Goal: Information Seeking & Learning: Learn about a topic

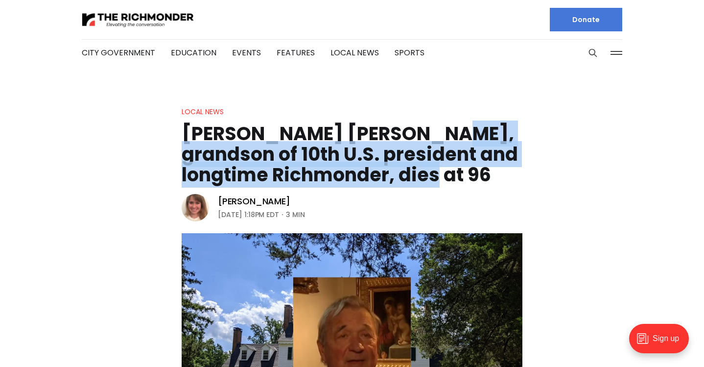
drag, startPoint x: 426, startPoint y: 169, endPoint x: 401, endPoint y: 130, distance: 46.9
click at [401, 130] on h1 "[PERSON_NAME] [PERSON_NAME], grandson of 10th U.S. president and longtime Richm…" at bounding box center [352, 154] width 341 height 62
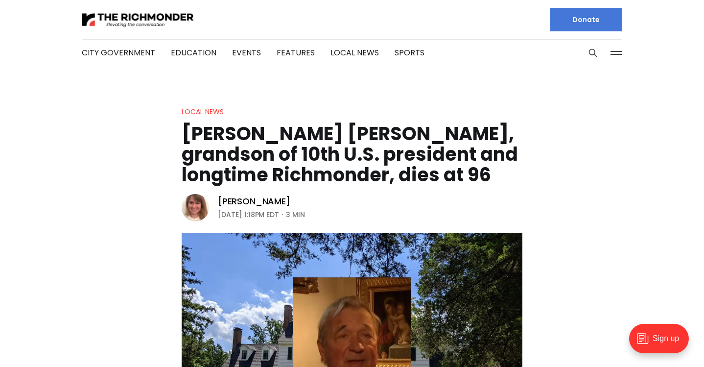
click at [376, 129] on h1 "[PERSON_NAME] [PERSON_NAME], grandson of 10th U.S. president and longtime Richm…" at bounding box center [352, 154] width 341 height 62
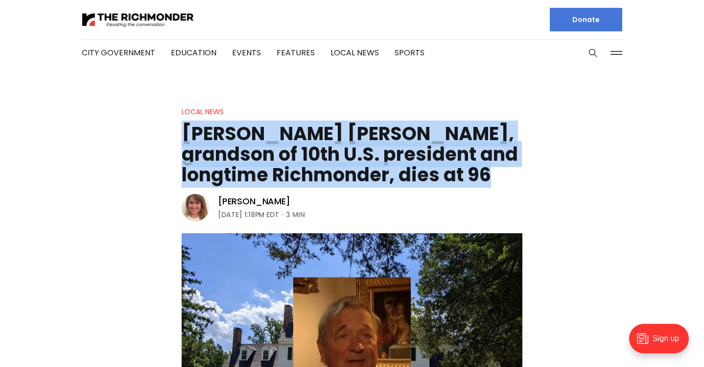
click at [376, 129] on h1 "[PERSON_NAME] [PERSON_NAME], grandson of 10th U.S. president and longtime Richm…" at bounding box center [352, 154] width 341 height 62
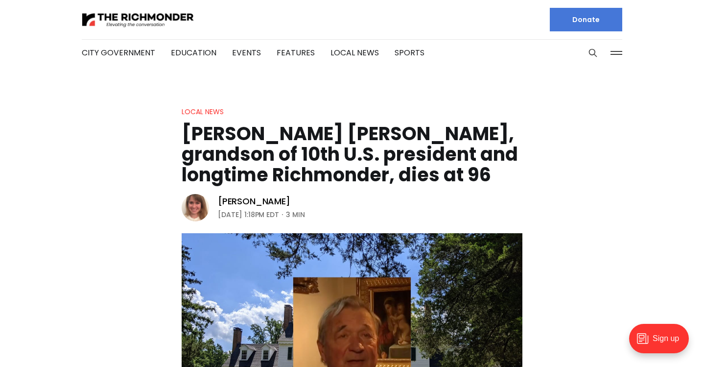
click at [391, 131] on h1 "[PERSON_NAME] [PERSON_NAME], grandson of 10th U.S. president and longtime Richm…" at bounding box center [352, 154] width 341 height 62
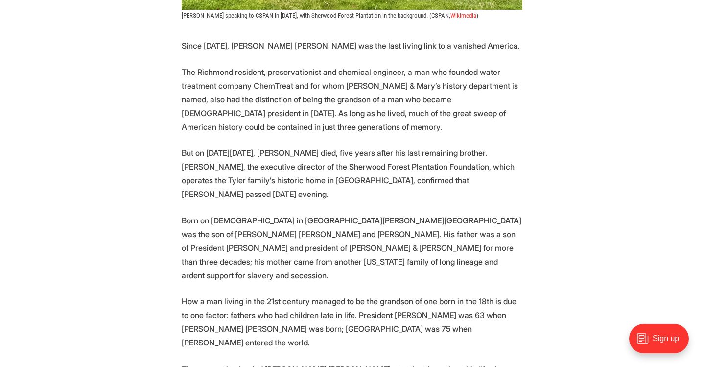
scroll to position [480, 0]
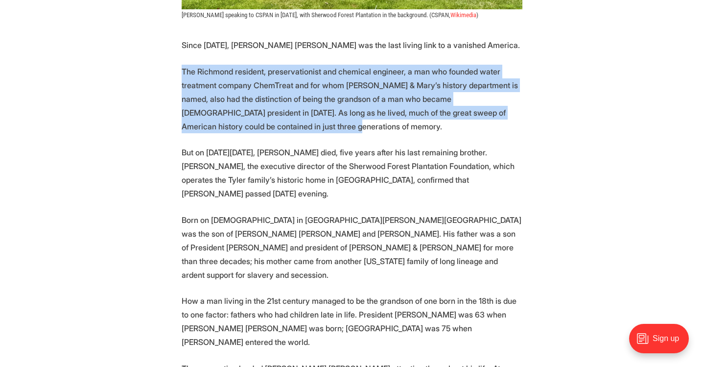
drag, startPoint x: 349, startPoint y: 60, endPoint x: 422, endPoint y: 125, distance: 97.5
click at [422, 125] on p "The Richmond resident, preservationist and chemical engineer, a man who founded…" at bounding box center [352, 99] width 341 height 69
drag, startPoint x: 422, startPoint y: 125, endPoint x: 385, endPoint y: 58, distance: 76.1
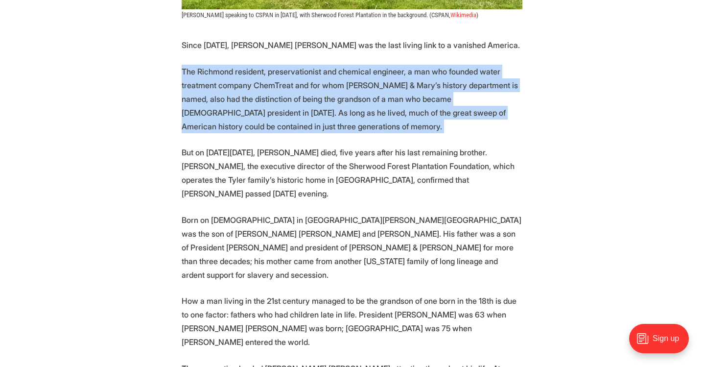
drag, startPoint x: 385, startPoint y: 58, endPoint x: 420, endPoint y: 120, distance: 71.3
click at [420, 119] on p "The Richmond resident, preservationist and chemical engineer, a man who founded…" at bounding box center [352, 99] width 341 height 69
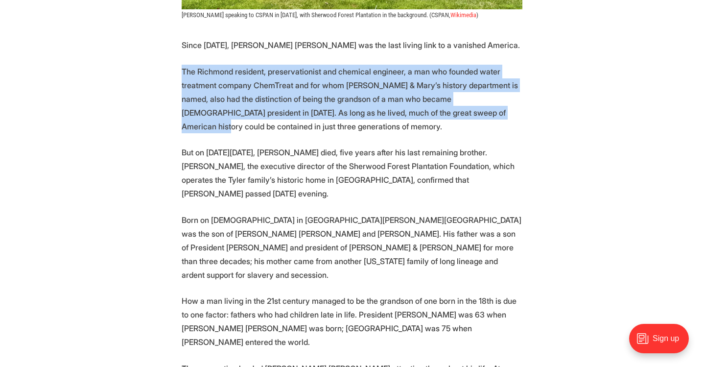
drag, startPoint x: 420, startPoint y: 119, endPoint x: 382, endPoint y: 64, distance: 66.8
click at [382, 65] on p "The Richmond resident, preservationist and chemical engineer, a man who founded…" at bounding box center [352, 99] width 341 height 69
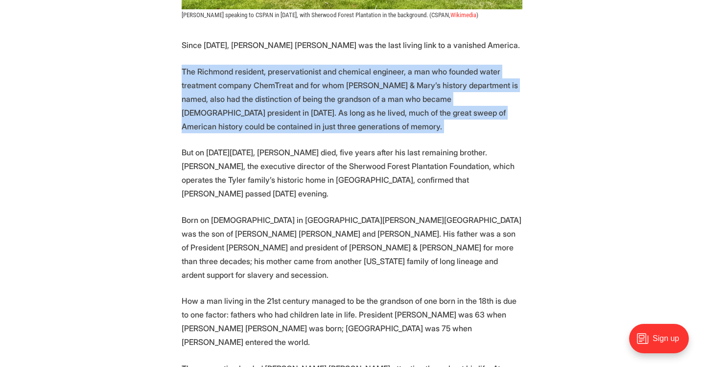
drag, startPoint x: 382, startPoint y: 64, endPoint x: 425, endPoint y: 120, distance: 70.9
click at [425, 120] on p "The Richmond resident, preservationist and chemical engineer, a man who founded…" at bounding box center [352, 99] width 341 height 69
drag, startPoint x: 425, startPoint y: 120, endPoint x: 376, endPoint y: 62, distance: 76.1
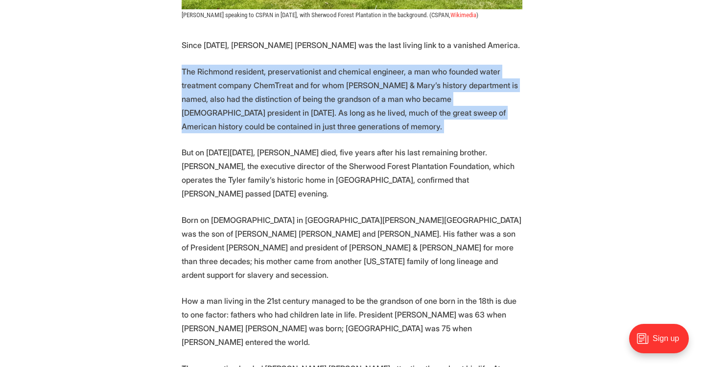
drag, startPoint x: 376, startPoint y: 62, endPoint x: 418, endPoint y: 120, distance: 70.8
click at [418, 120] on p "The Richmond resident, preservationist and chemical engineer, a man who founded…" at bounding box center [352, 99] width 341 height 69
drag, startPoint x: 418, startPoint y: 120, endPoint x: 373, endPoint y: 58, distance: 76.0
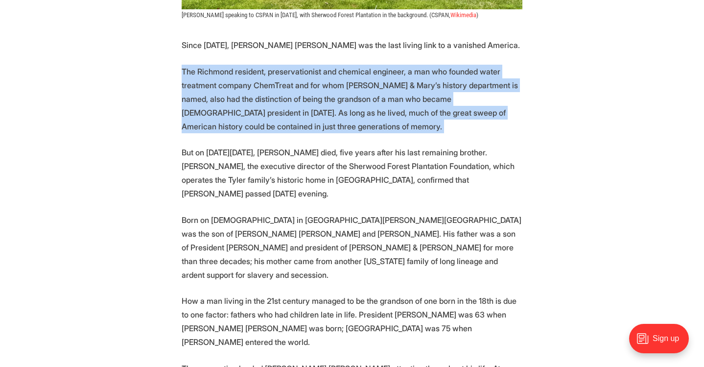
drag, startPoint x: 373, startPoint y: 58, endPoint x: 419, endPoint y: 129, distance: 84.6
click at [419, 129] on p "The Richmond resident, preservationist and chemical engineer, a man who founded…" at bounding box center [352, 99] width 341 height 69
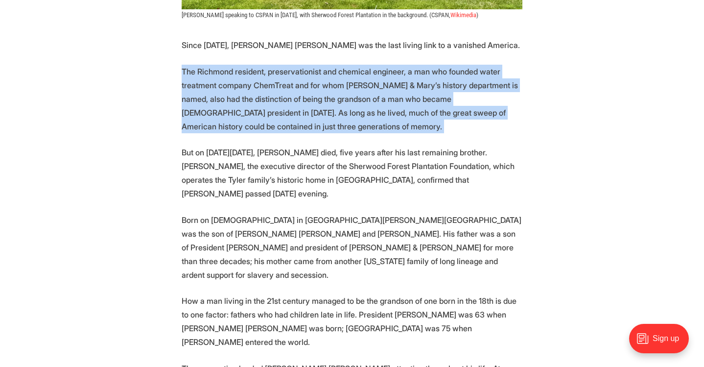
drag, startPoint x: 419, startPoint y: 129, endPoint x: 379, endPoint y: 61, distance: 79.5
drag, startPoint x: 379, startPoint y: 61, endPoint x: 423, endPoint y: 124, distance: 77.3
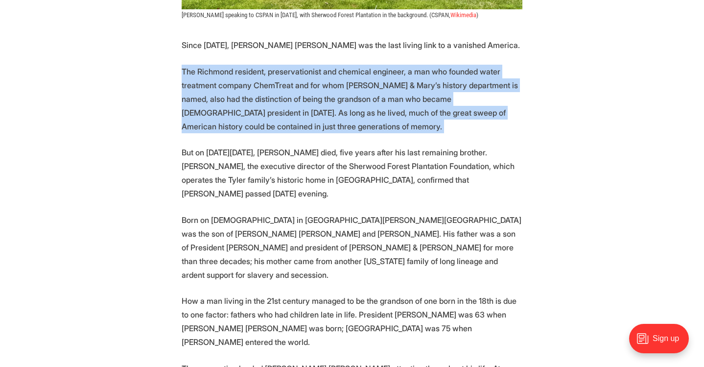
click at [423, 124] on p "The Richmond resident, preservationist and chemical engineer, a man who founded…" at bounding box center [352, 99] width 341 height 69
drag, startPoint x: 423, startPoint y: 124, endPoint x: 382, endPoint y: 64, distance: 73.0
drag, startPoint x: 382, startPoint y: 64, endPoint x: 420, endPoint y: 132, distance: 78.5
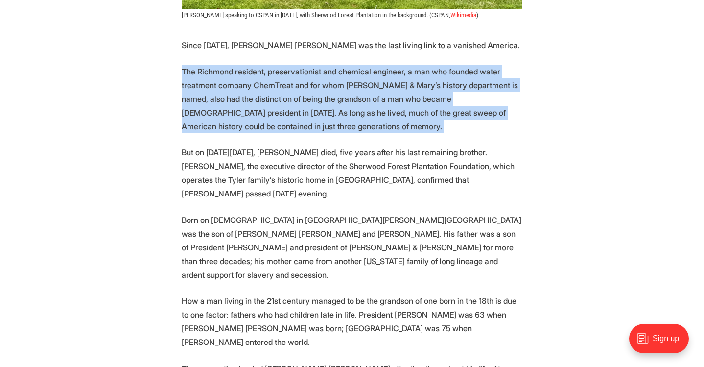
click at [420, 132] on p "The Richmond resident, preservationist and chemical engineer, a man who founded…" at bounding box center [352, 99] width 341 height 69
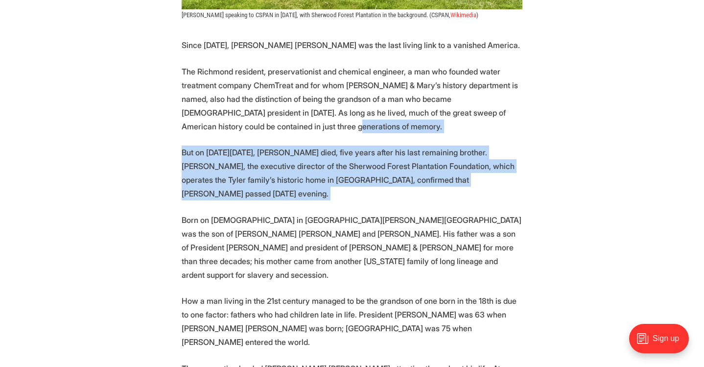
drag, startPoint x: 420, startPoint y: 132, endPoint x: 445, endPoint y: 191, distance: 63.9
click at [445, 191] on p "But on [DATE][DATE], [PERSON_NAME] died, five years after his last remaining br…" at bounding box center [352, 172] width 341 height 55
drag, startPoint x: 445, startPoint y: 191, endPoint x: 418, endPoint y: 145, distance: 53.3
click at [418, 145] on p "But on [DATE][DATE], [PERSON_NAME] died, five years after his last remaining br…" at bounding box center [352, 172] width 341 height 55
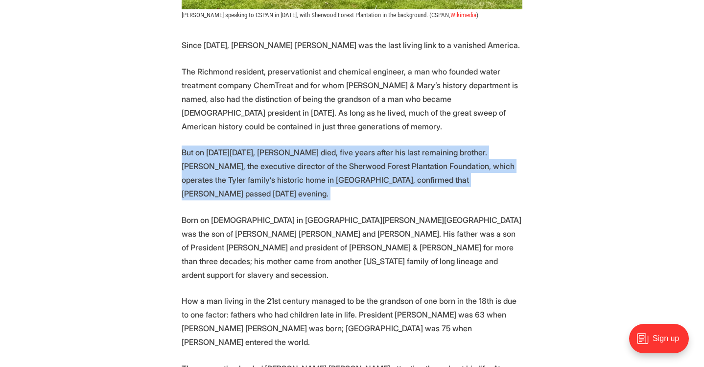
click at [418, 145] on p "But on [DATE][DATE], [PERSON_NAME] died, five years after his last remaining br…" at bounding box center [352, 172] width 341 height 55
drag, startPoint x: 418, startPoint y: 145, endPoint x: 442, endPoint y: 192, distance: 52.6
click at [442, 192] on p "But on [DATE][DATE], [PERSON_NAME] died, five years after his last remaining br…" at bounding box center [352, 172] width 341 height 55
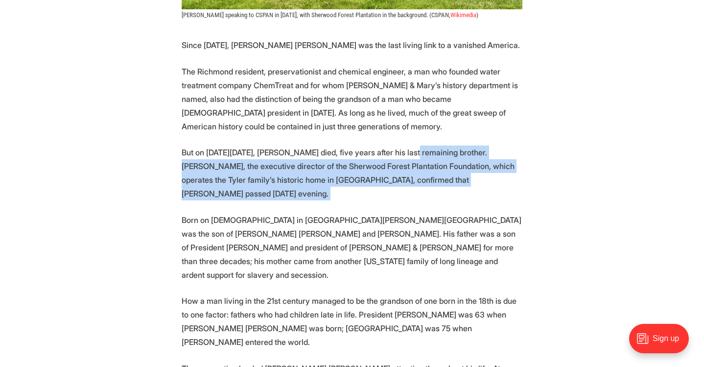
drag, startPoint x: 442, startPoint y: 192, endPoint x: 418, endPoint y: 148, distance: 49.5
click at [418, 148] on p "But on [DATE][DATE], [PERSON_NAME] died, five years after his last remaining br…" at bounding box center [352, 172] width 341 height 55
